Goal: Task Accomplishment & Management: Manage account settings

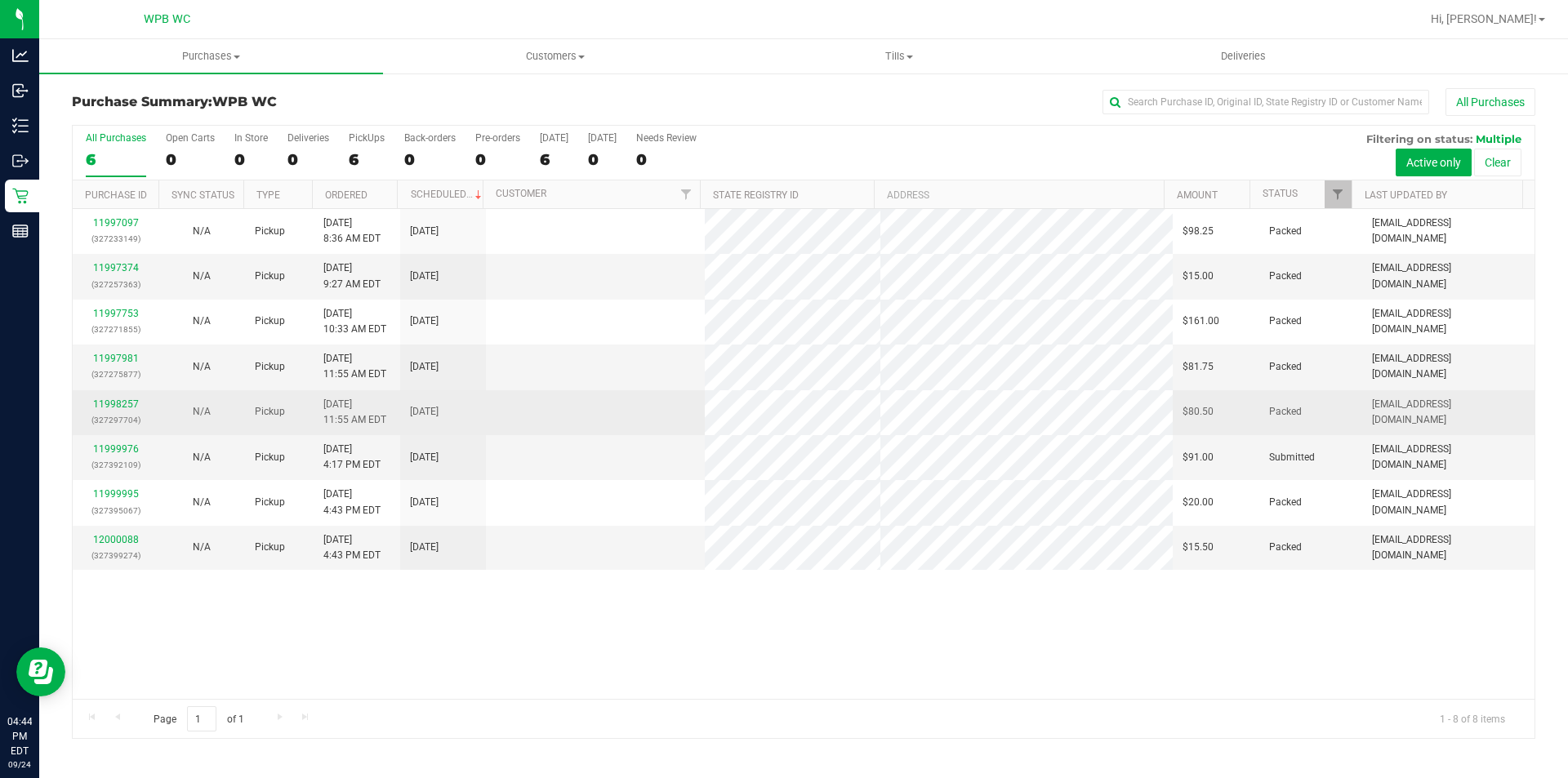
click at [131, 431] on td "11998257 (327297704)" at bounding box center [115, 412] width 86 height 45
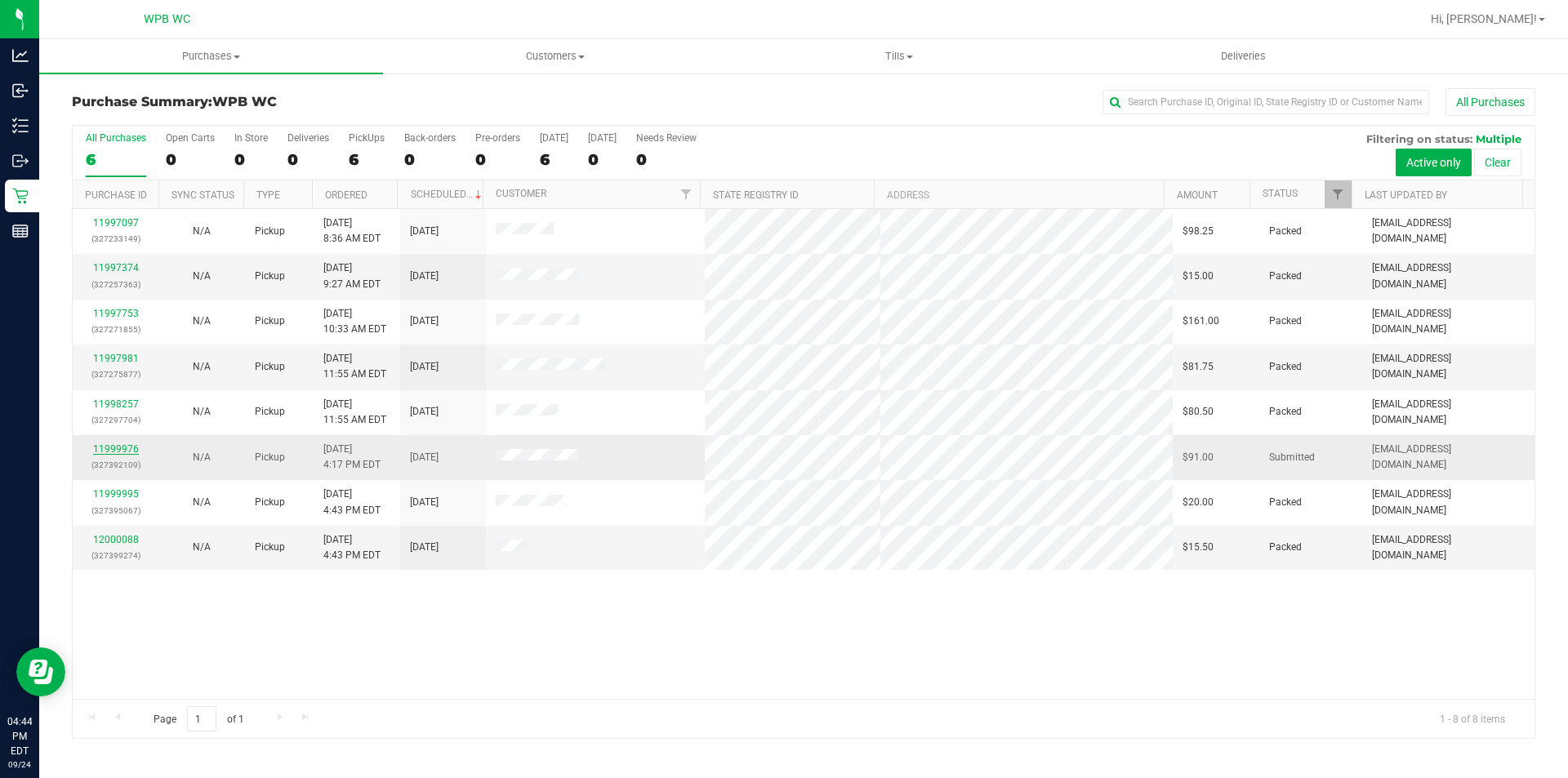
click at [133, 444] on link "11999976" at bounding box center [116, 449] width 46 height 11
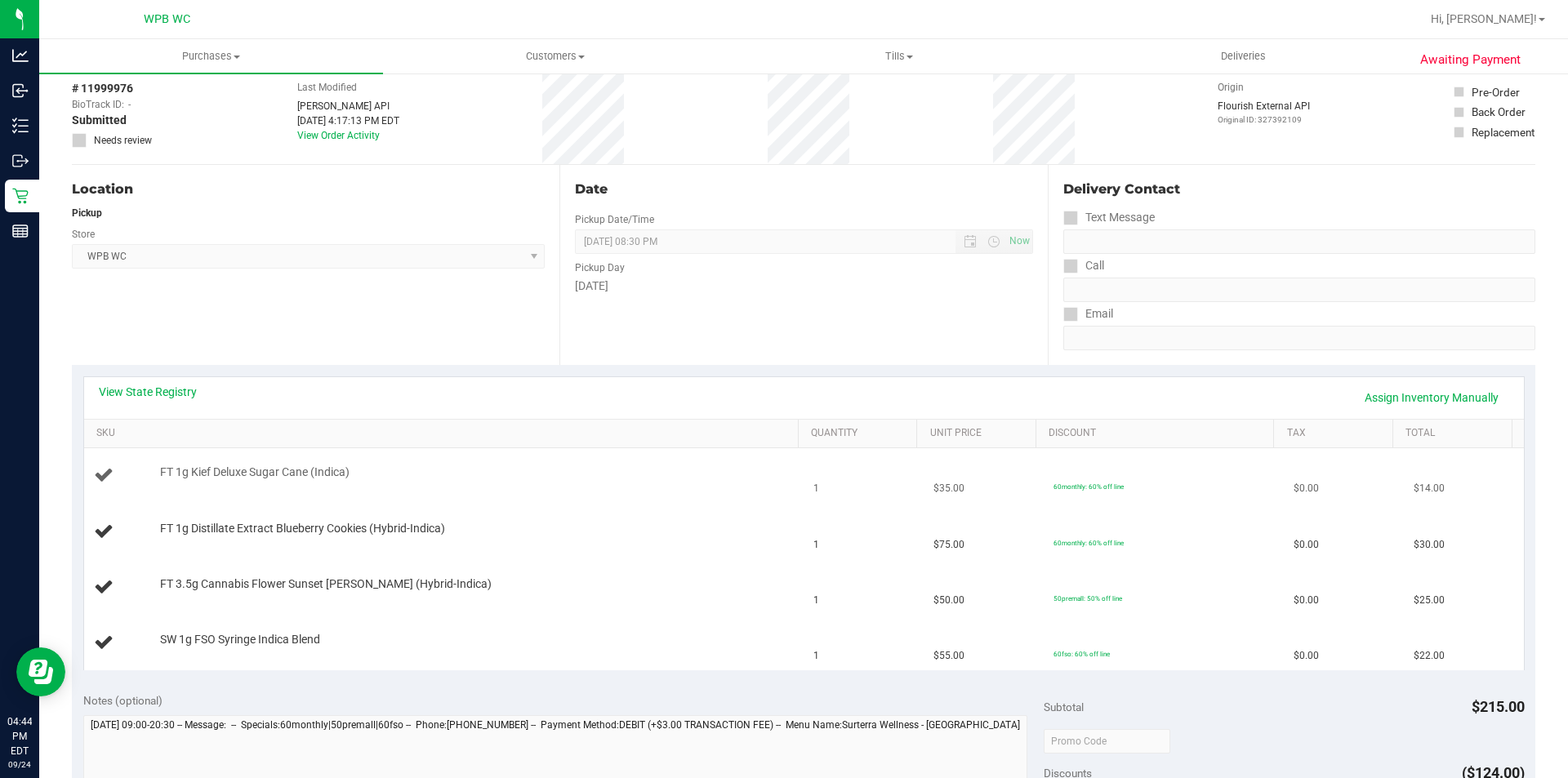
scroll to position [163, 0]
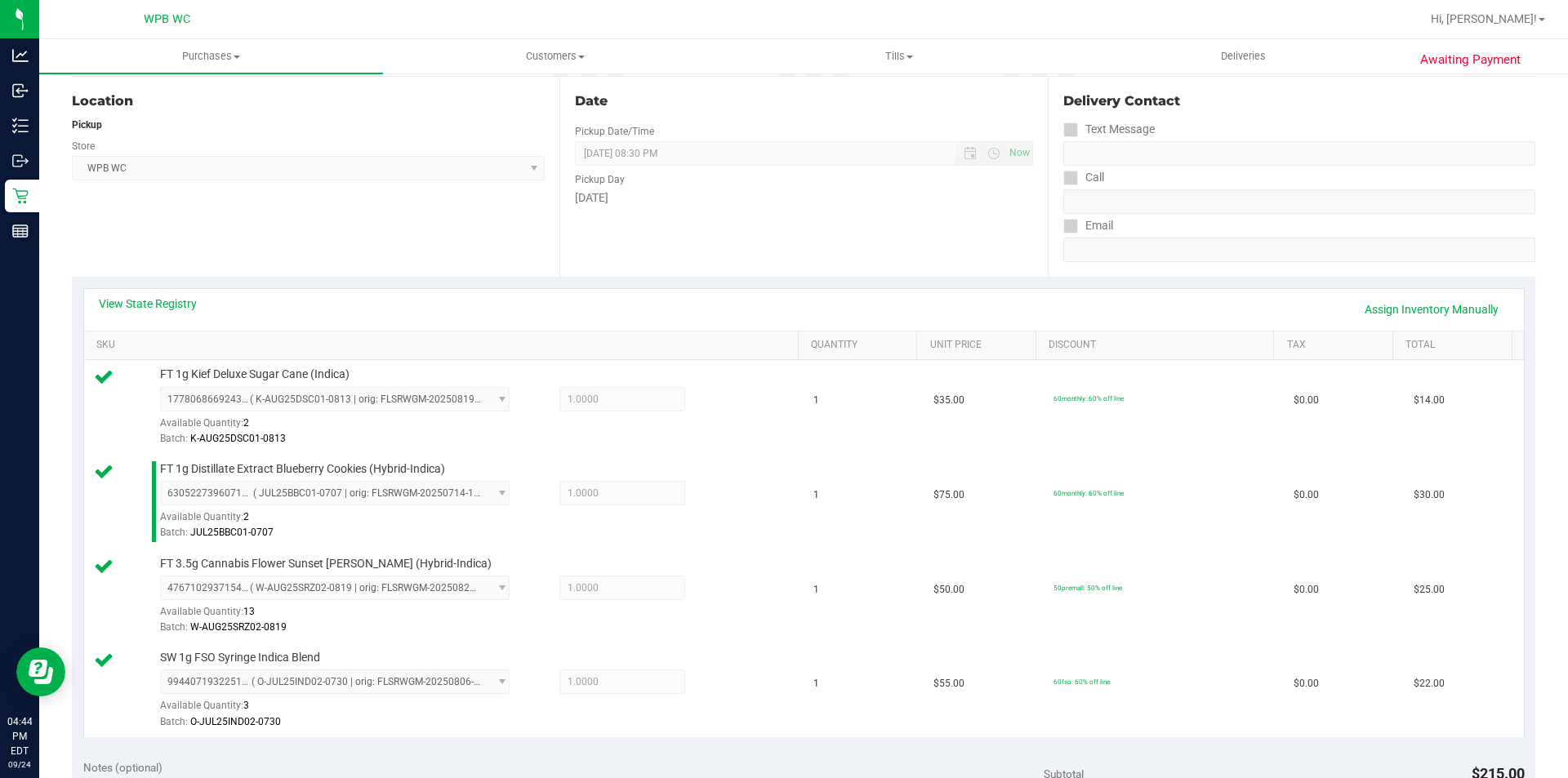
drag, startPoint x: 4, startPoint y: 360, endPoint x: 851, endPoint y: 235, distance: 856.2
click at [855, 236] on div "Date Pickup Date/Time [DATE] Now [DATE] 08:30 PM Now Pickup Day [DATE]" at bounding box center [803, 177] width 488 height 200
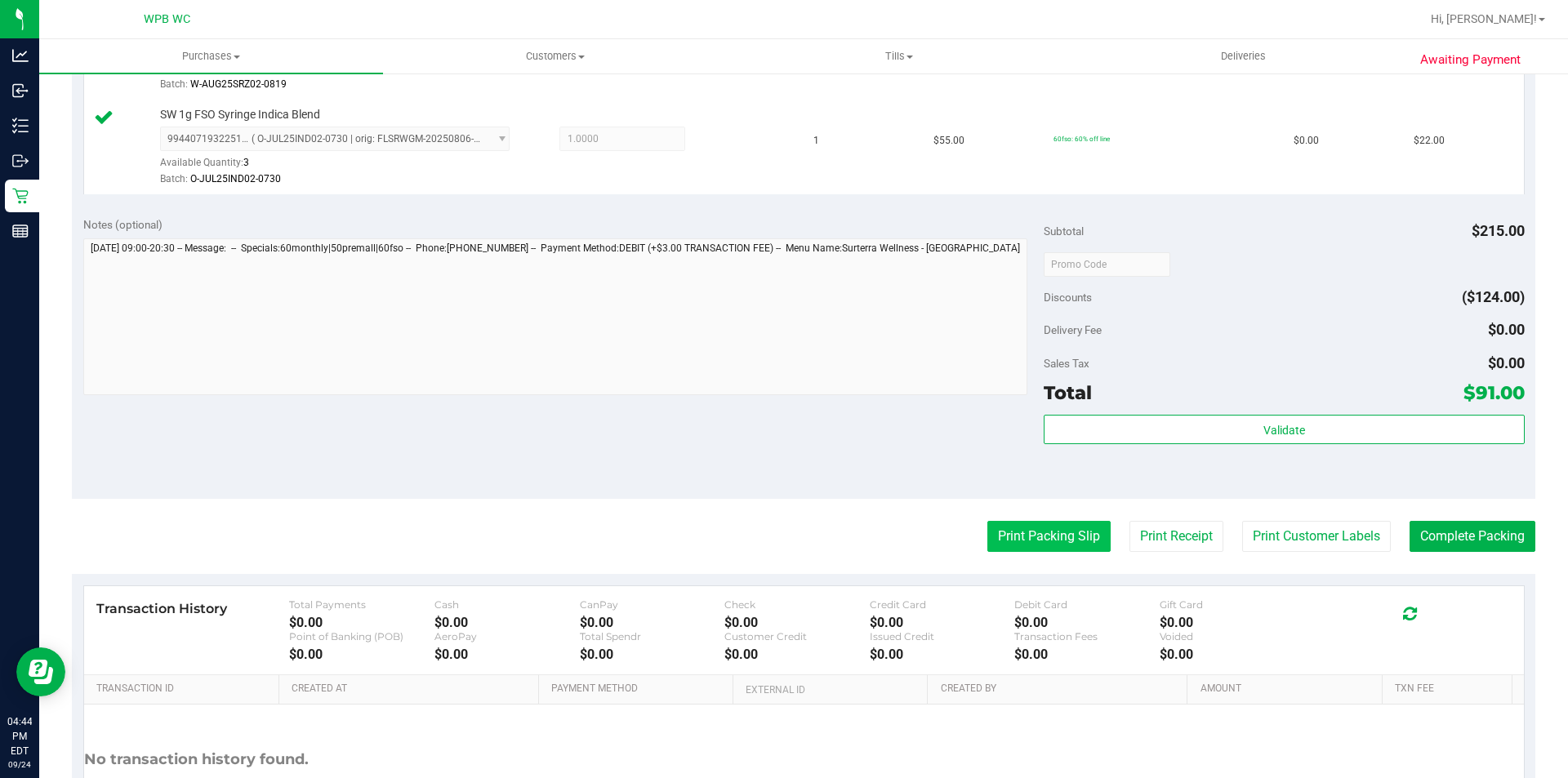
scroll to position [735, 0]
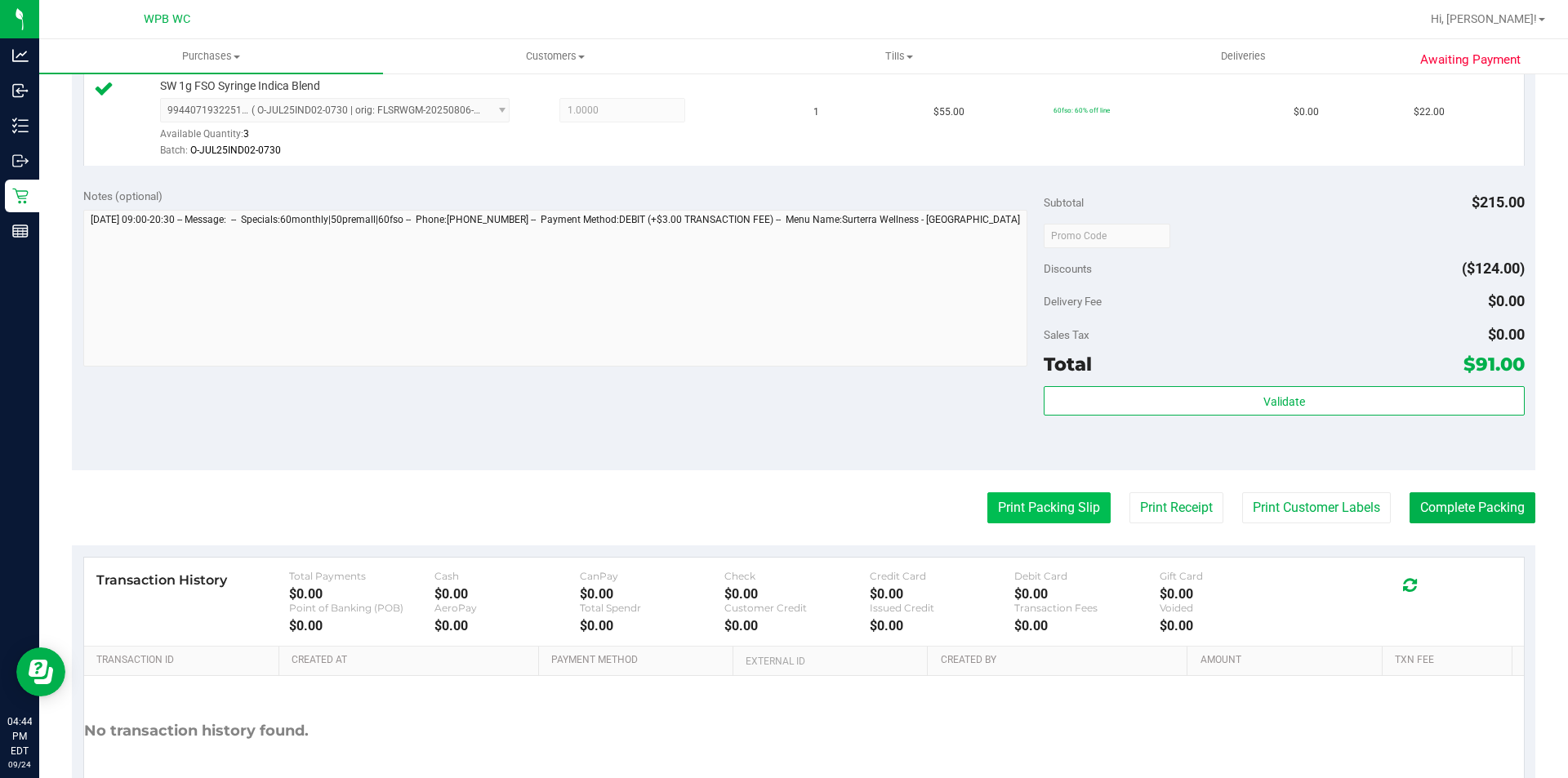
click at [998, 502] on button "Print Packing Slip" at bounding box center [1048, 508] width 124 height 31
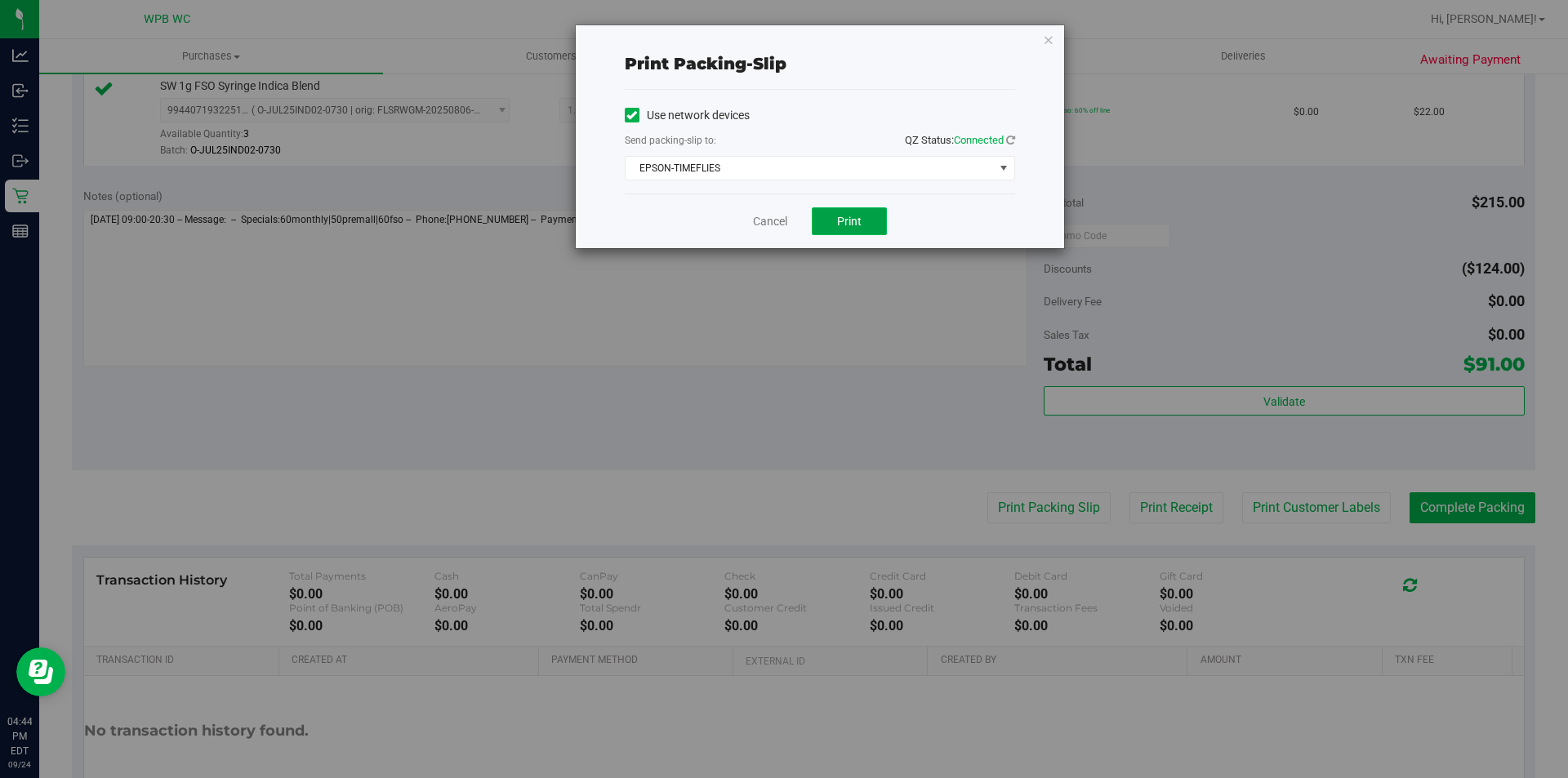
click at [866, 219] on button "Print" at bounding box center [850, 221] width 75 height 27
click at [771, 219] on link "Cancel" at bounding box center [769, 222] width 34 height 17
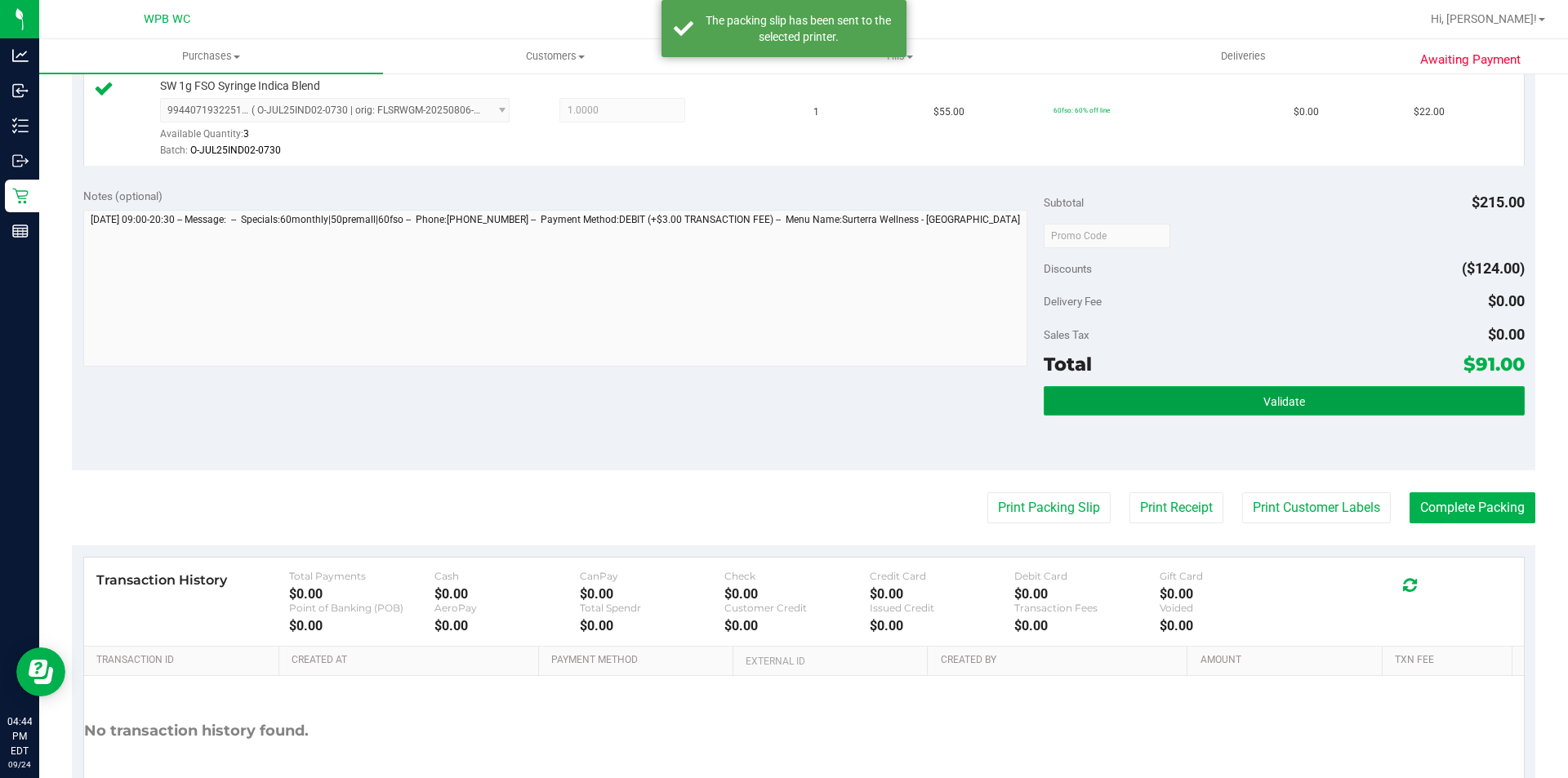
click at [1324, 392] on button "Validate" at bounding box center [1284, 400] width 480 height 29
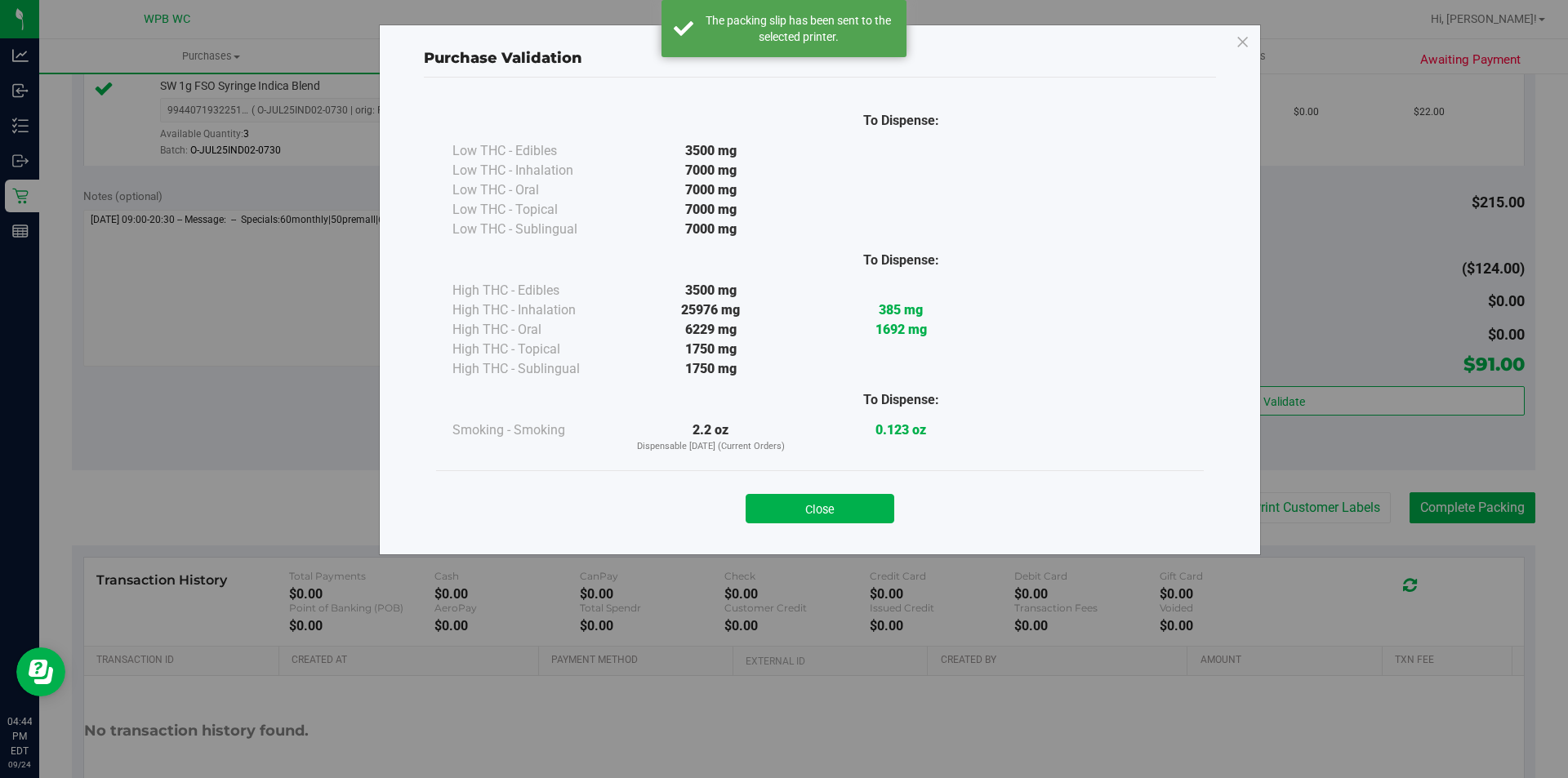
click at [883, 366] on div at bounding box center [901, 368] width 191 height 19
click at [860, 520] on button "Close" at bounding box center [819, 509] width 148 height 29
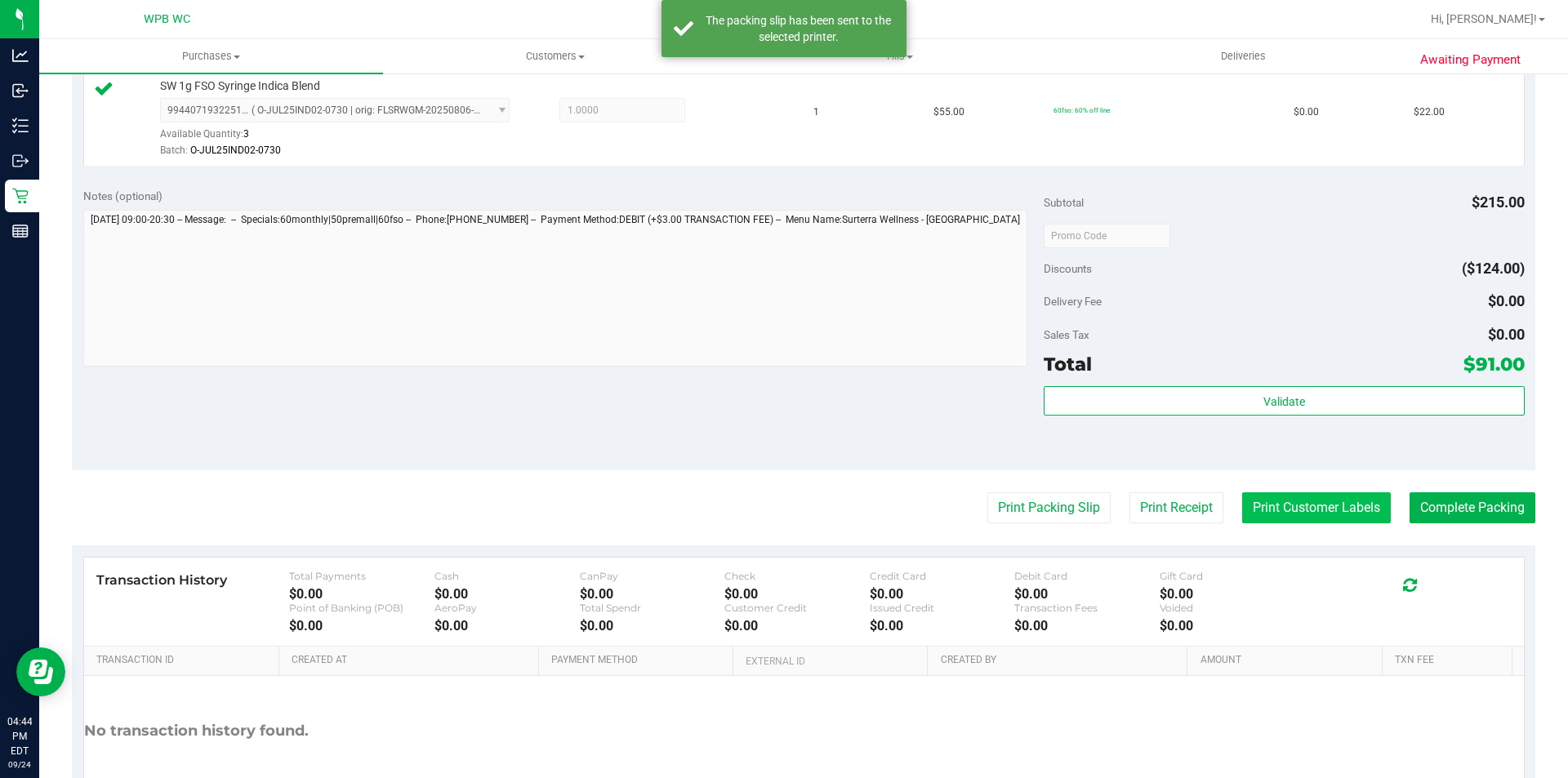
click at [1336, 508] on button "Print Customer Labels" at bounding box center [1316, 508] width 148 height 31
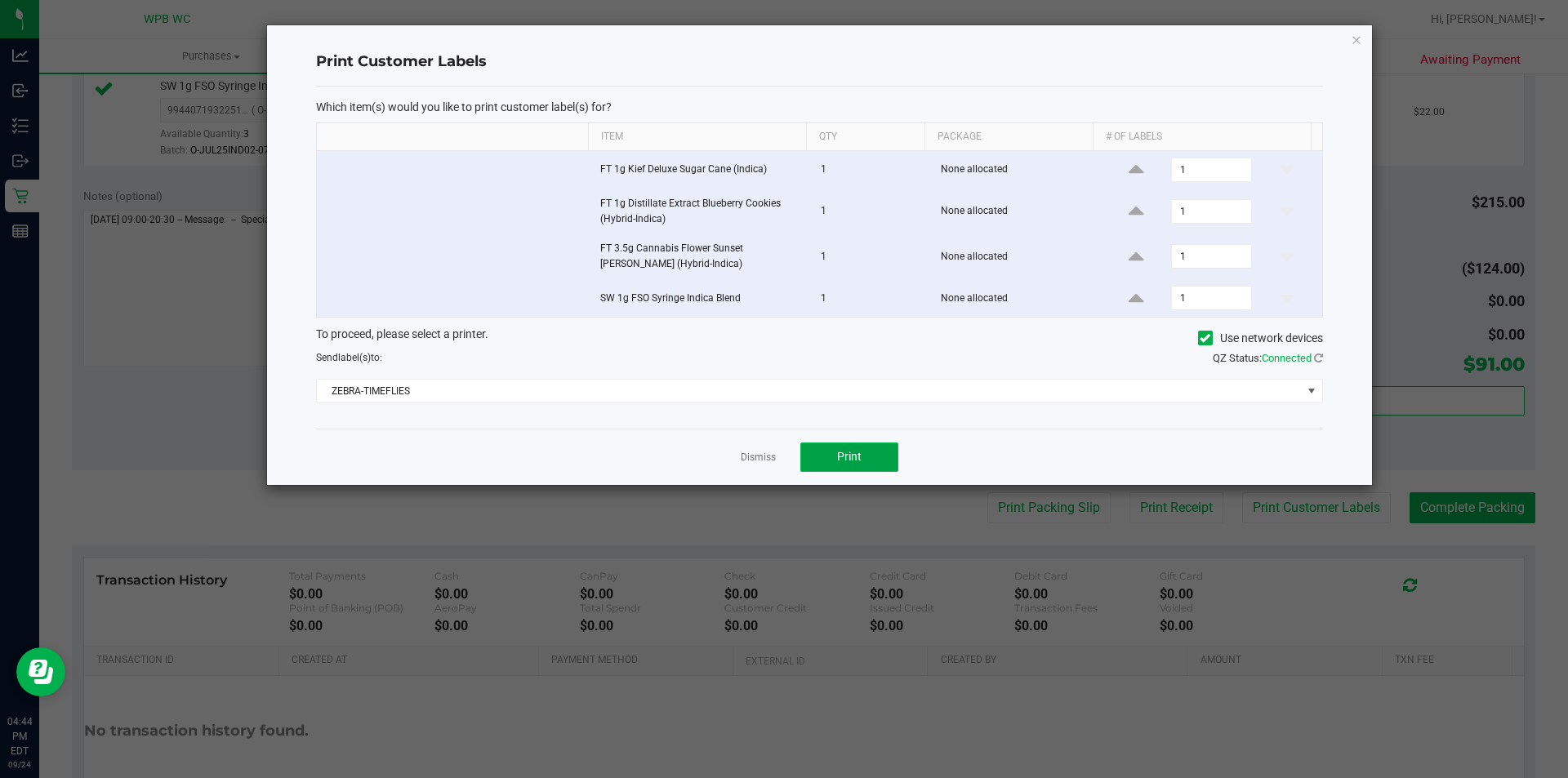
click at [855, 462] on span "Print" at bounding box center [849, 456] width 25 height 13
click at [755, 459] on link "Dismiss" at bounding box center [758, 457] width 35 height 14
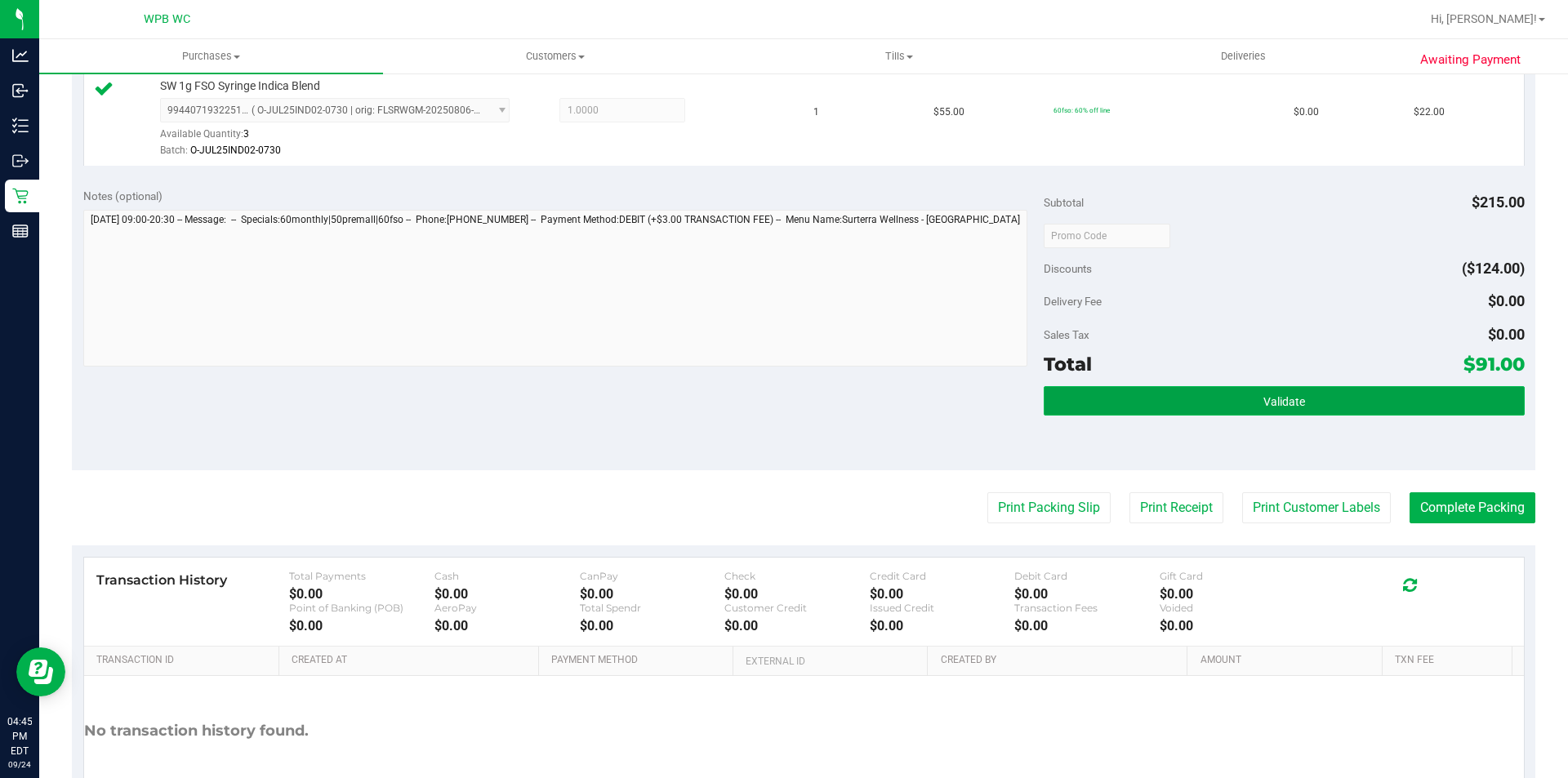
click at [1140, 392] on button "Validate" at bounding box center [1284, 400] width 480 height 29
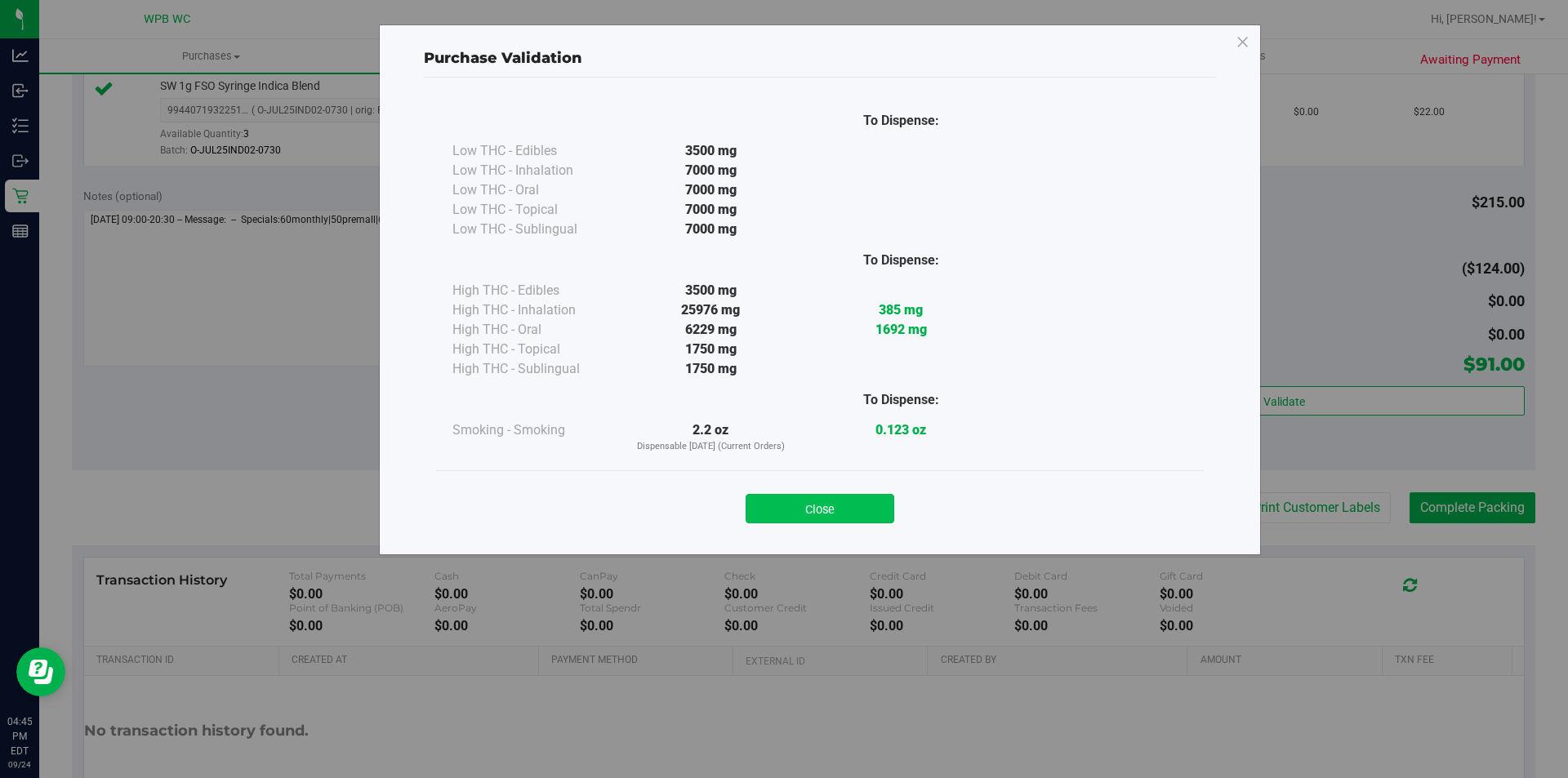
click at [869, 501] on button "Close" at bounding box center [819, 509] width 148 height 29
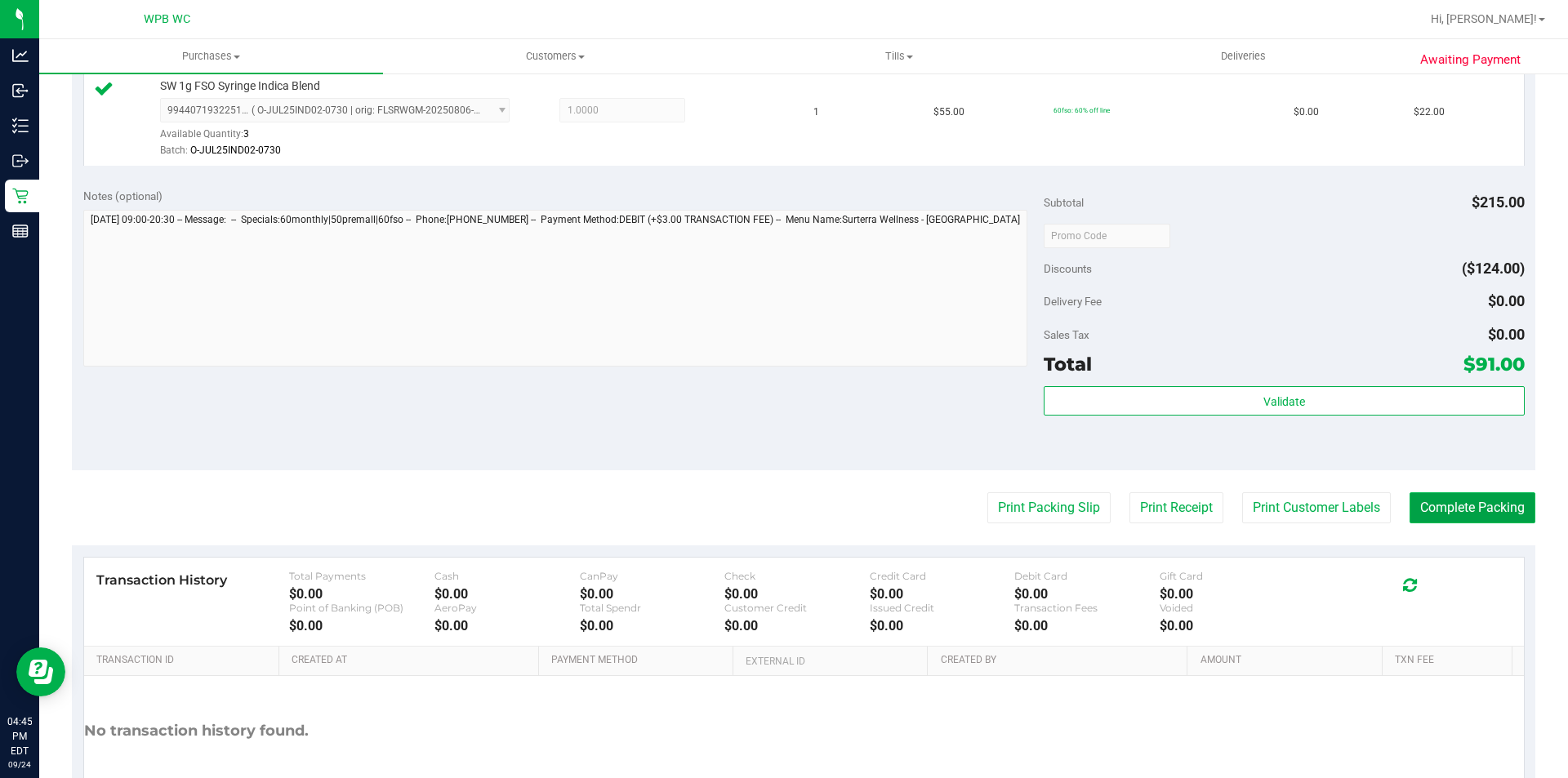
click at [1469, 493] on button "Complete Packing" at bounding box center [1472, 508] width 126 height 31
